Goal: Task Accomplishment & Management: Manage account settings

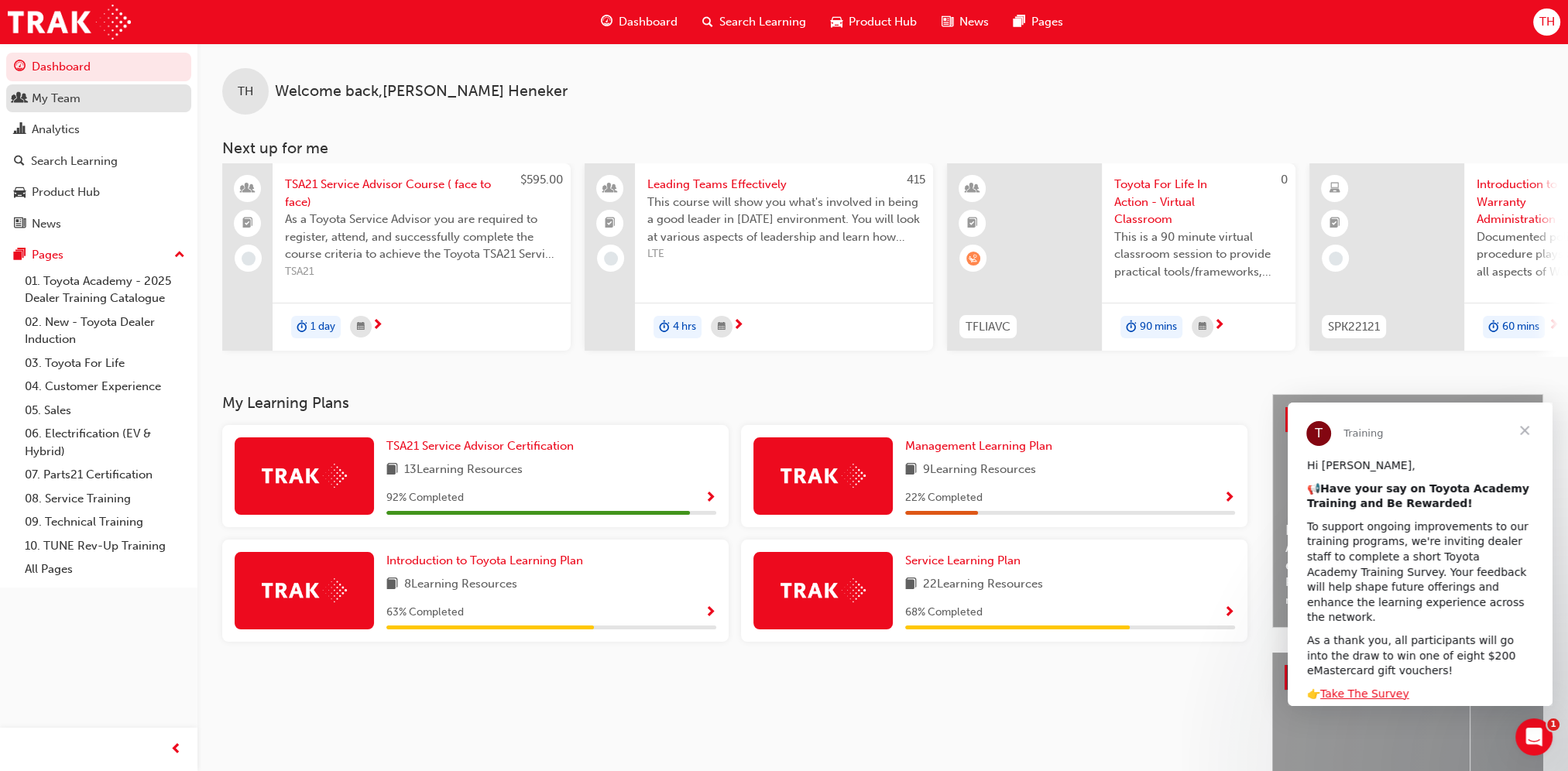
click at [109, 105] on div "My Team" at bounding box center [98, 98] width 170 height 19
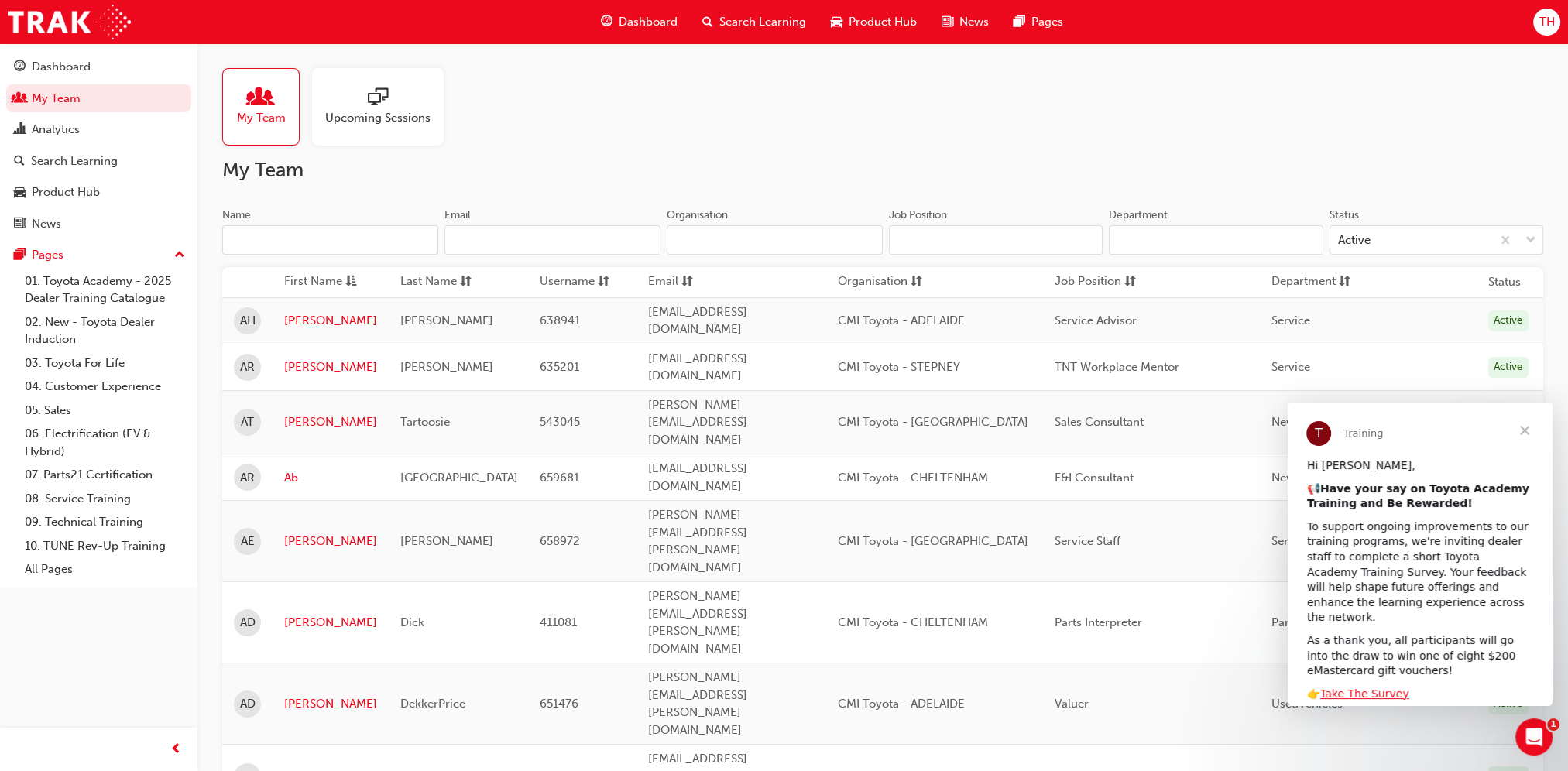
click at [353, 251] on input "Name" at bounding box center [330, 240] width 216 height 30
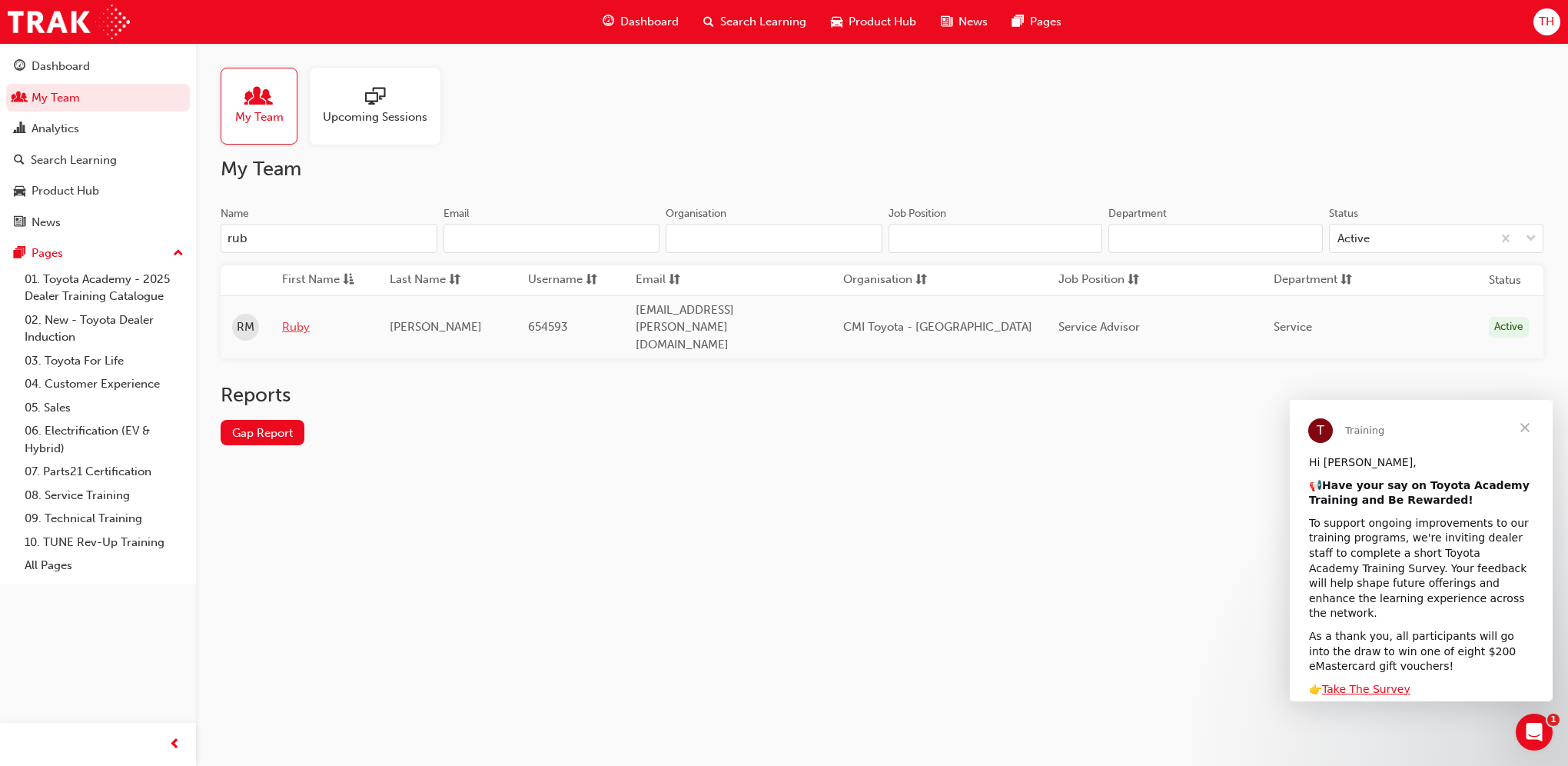
type input "rub"
click at [292, 318] on link "Ruby" at bounding box center [324, 327] width 85 height 18
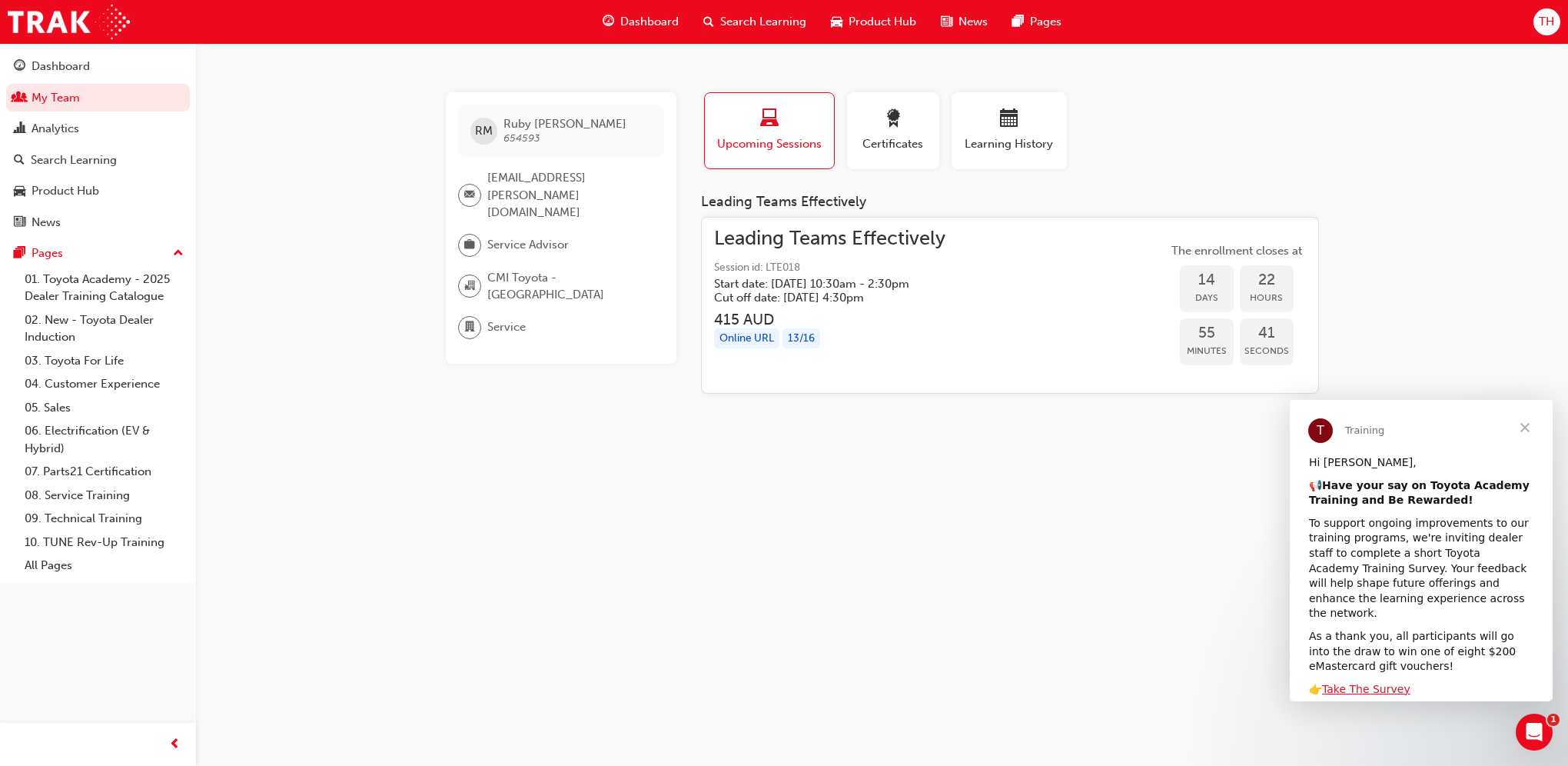
click at [921, 295] on h5 "Cut off date: [DATE] 4:30pm" at bounding box center [817, 298] width 207 height 14
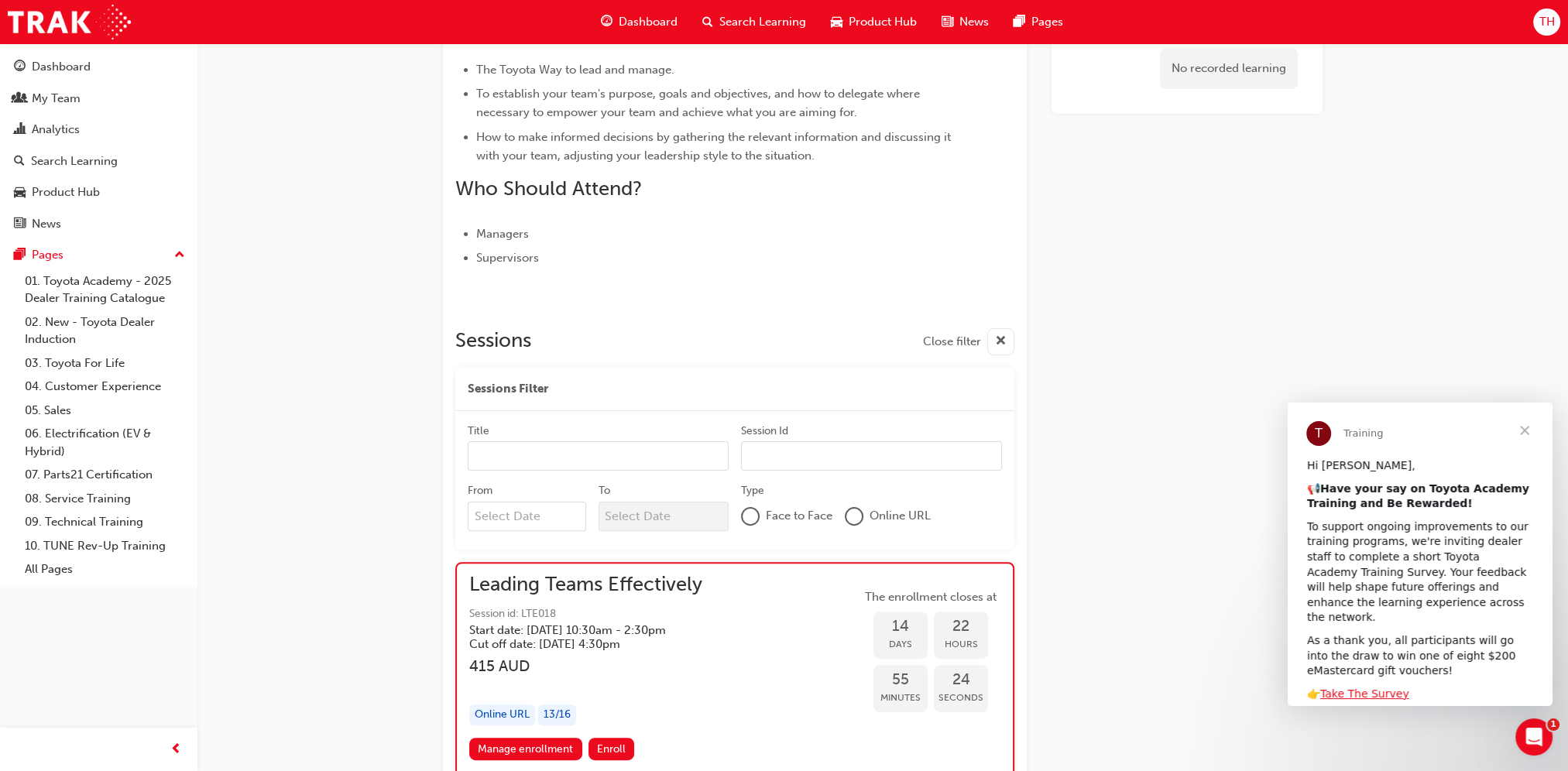
scroll to position [542, 0]
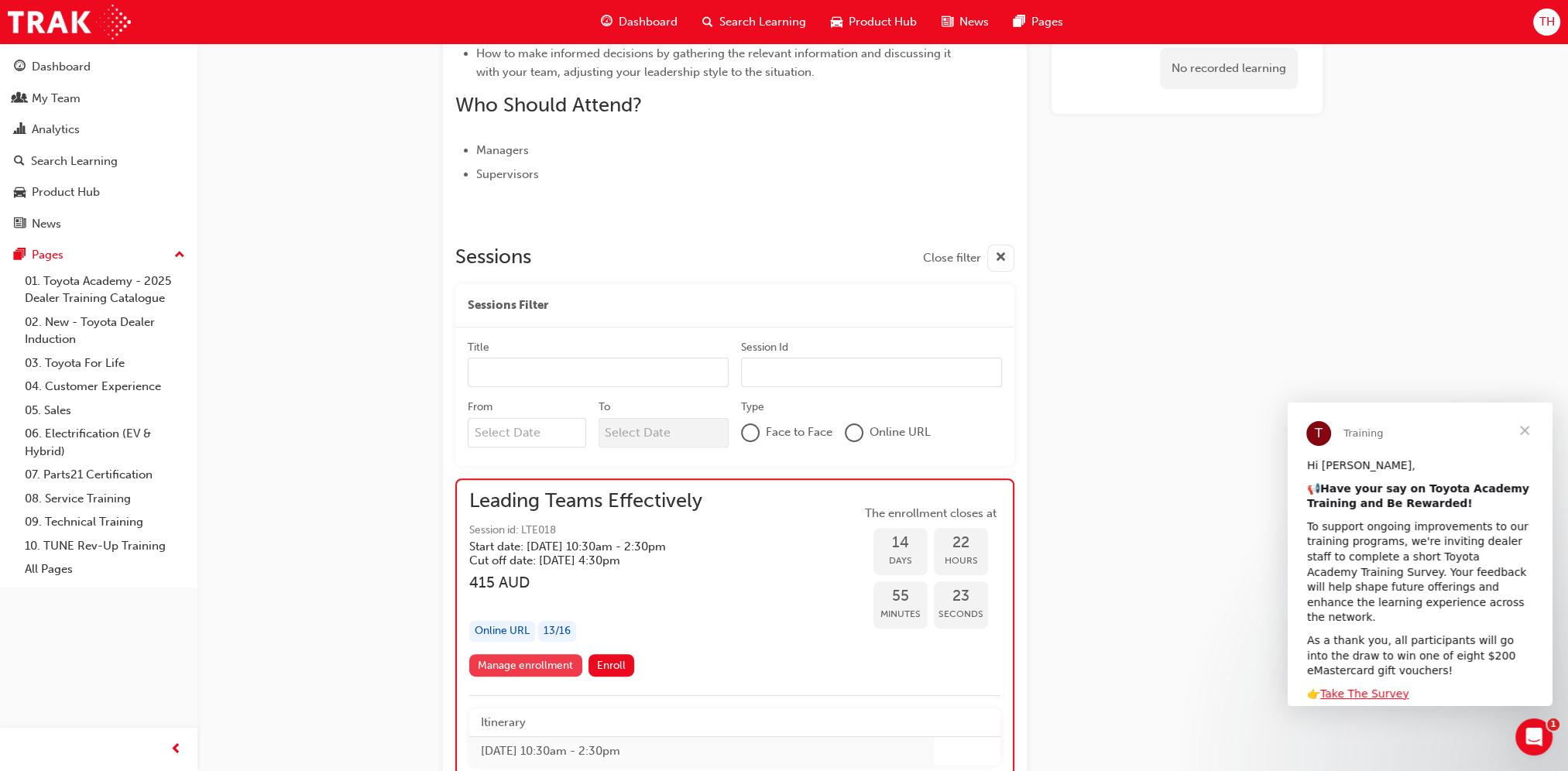
click at [524, 657] on link "Manage enrollment" at bounding box center [525, 665] width 113 height 22
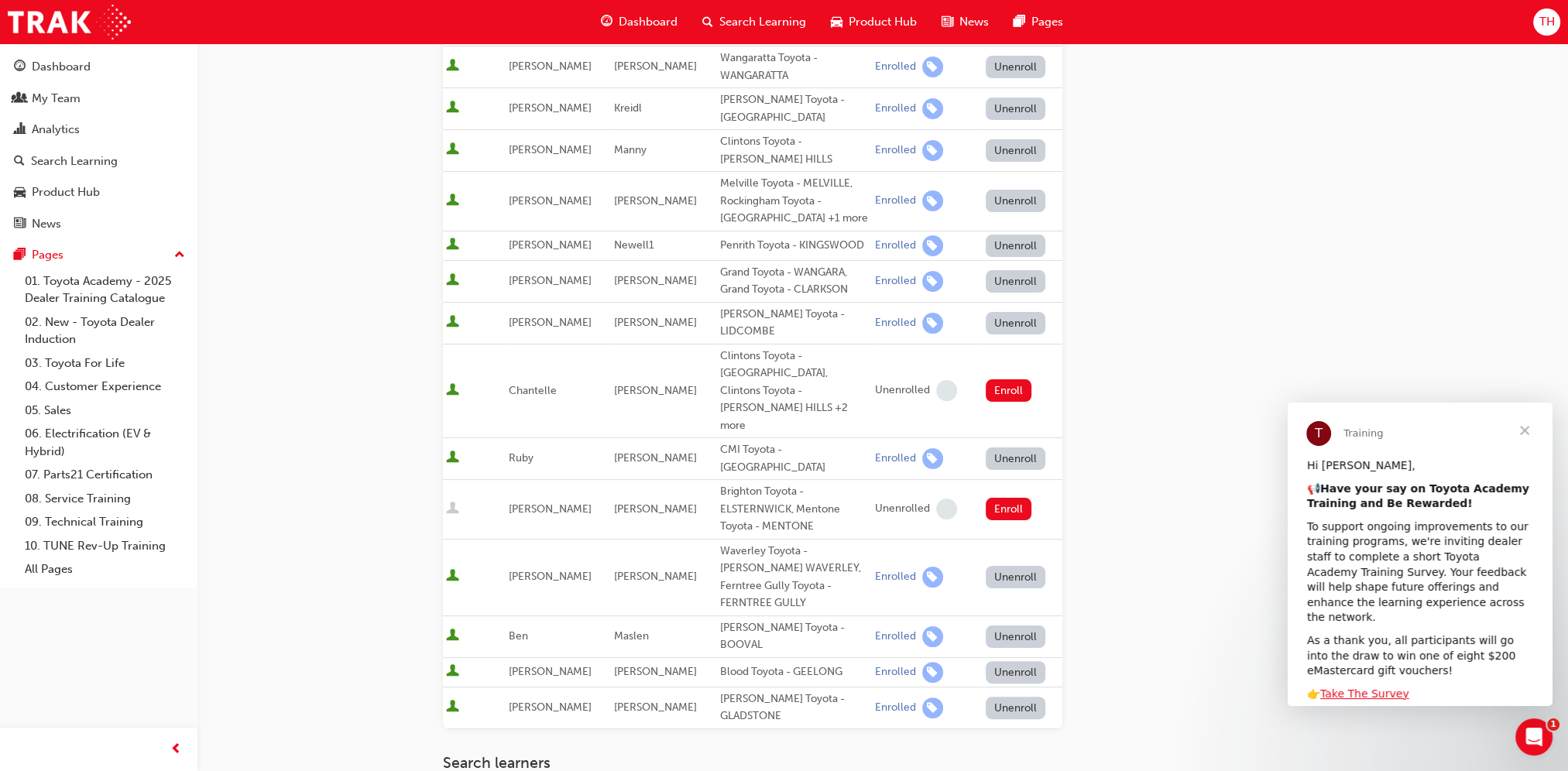
scroll to position [309, 0]
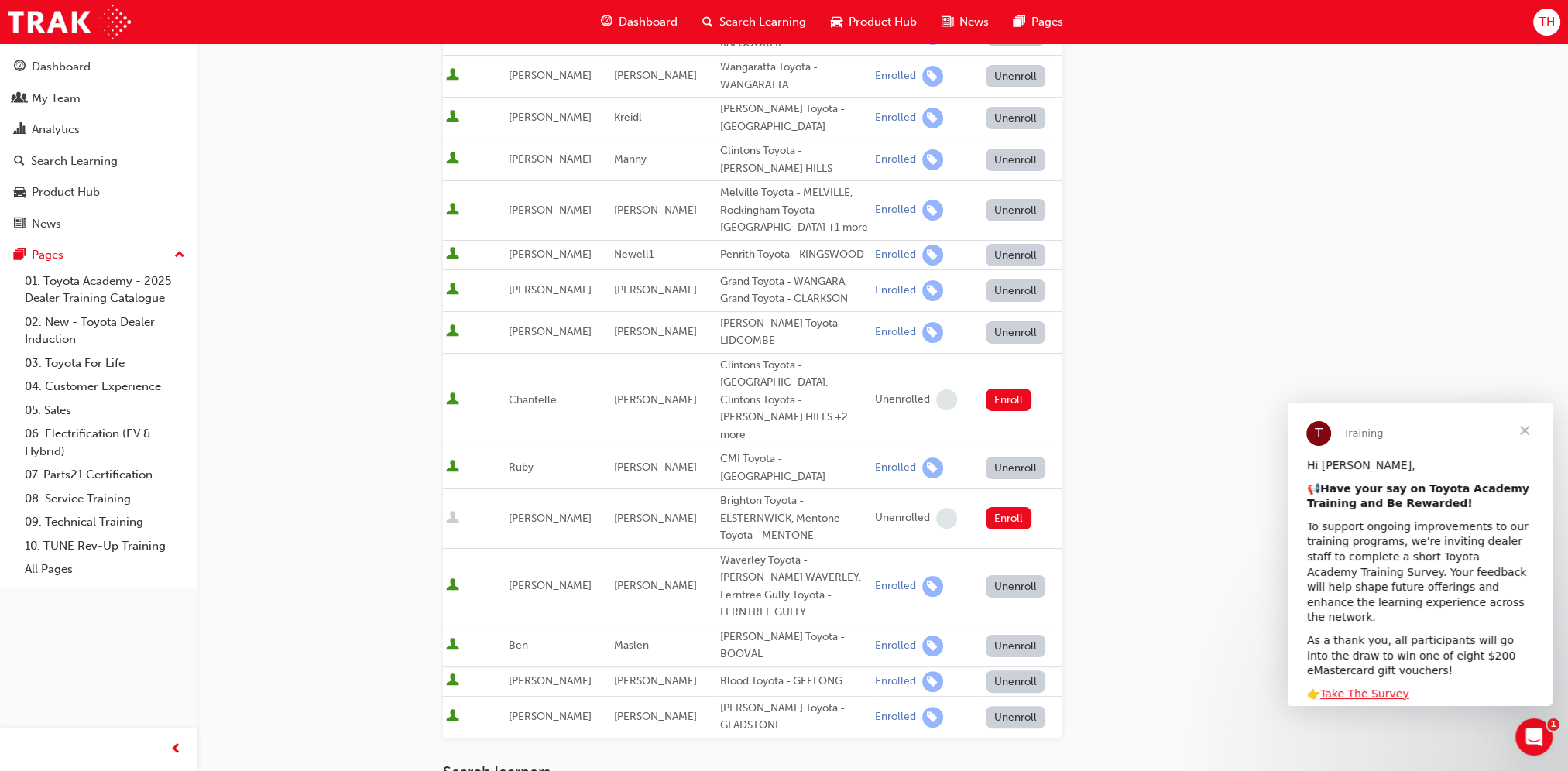
click at [1009, 457] on button "Unenroll" at bounding box center [1015, 467] width 60 height 22
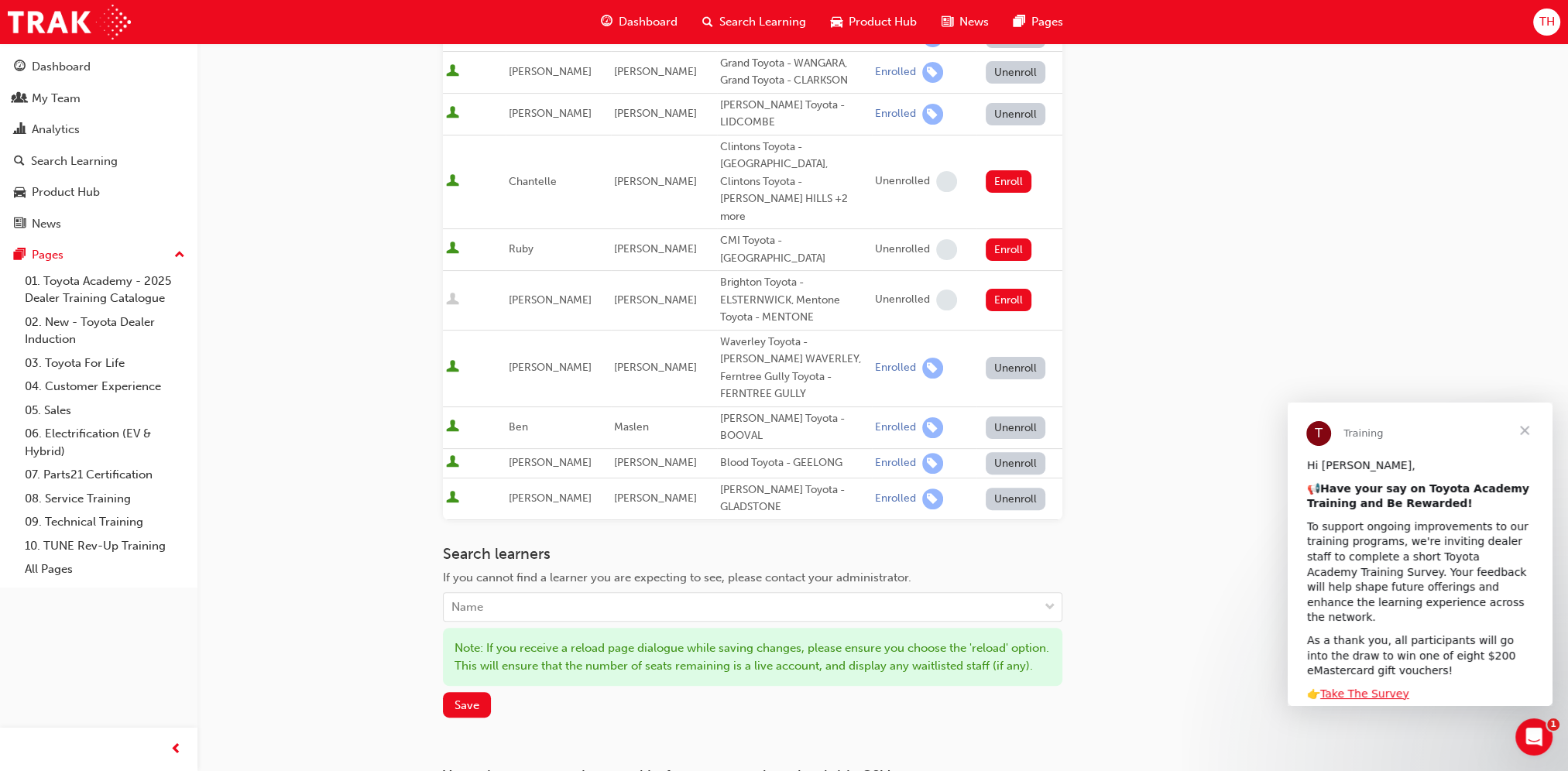
scroll to position [649, 0]
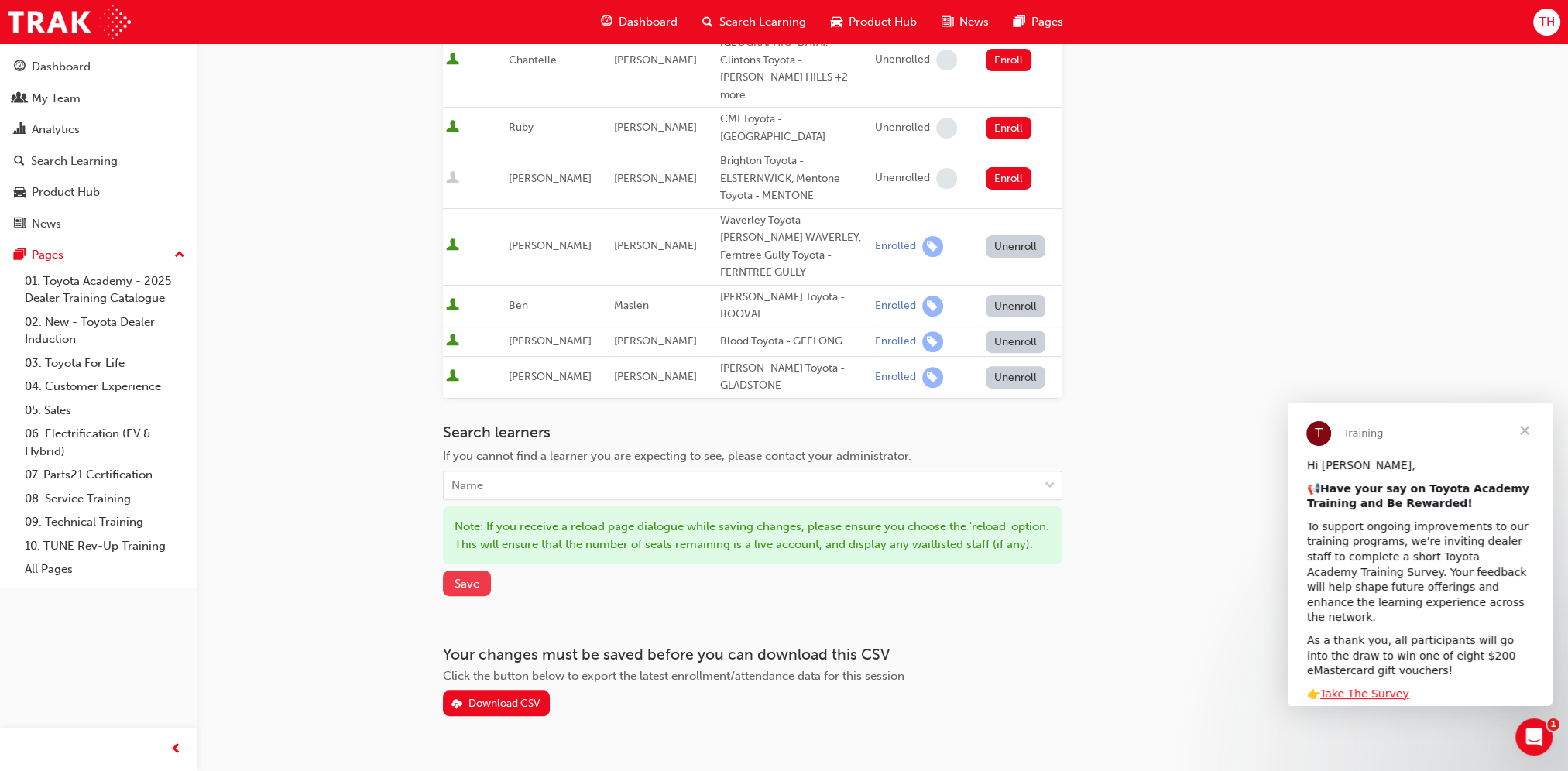
click at [459, 577] on span "Save" at bounding box center [467, 583] width 25 height 14
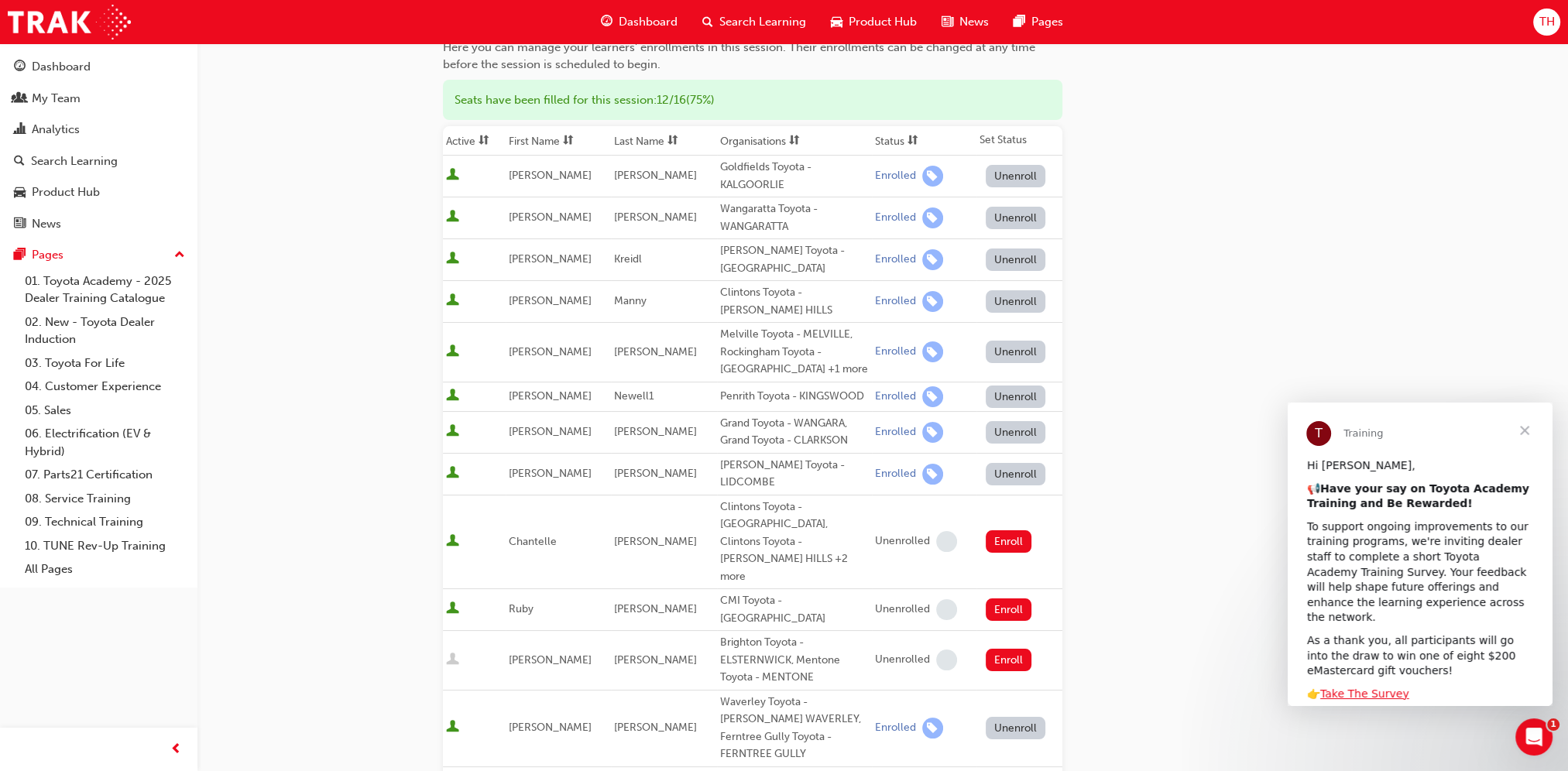
scroll to position [0, 0]
